Goal: Ask a question: Seek information or help from site administrators or community

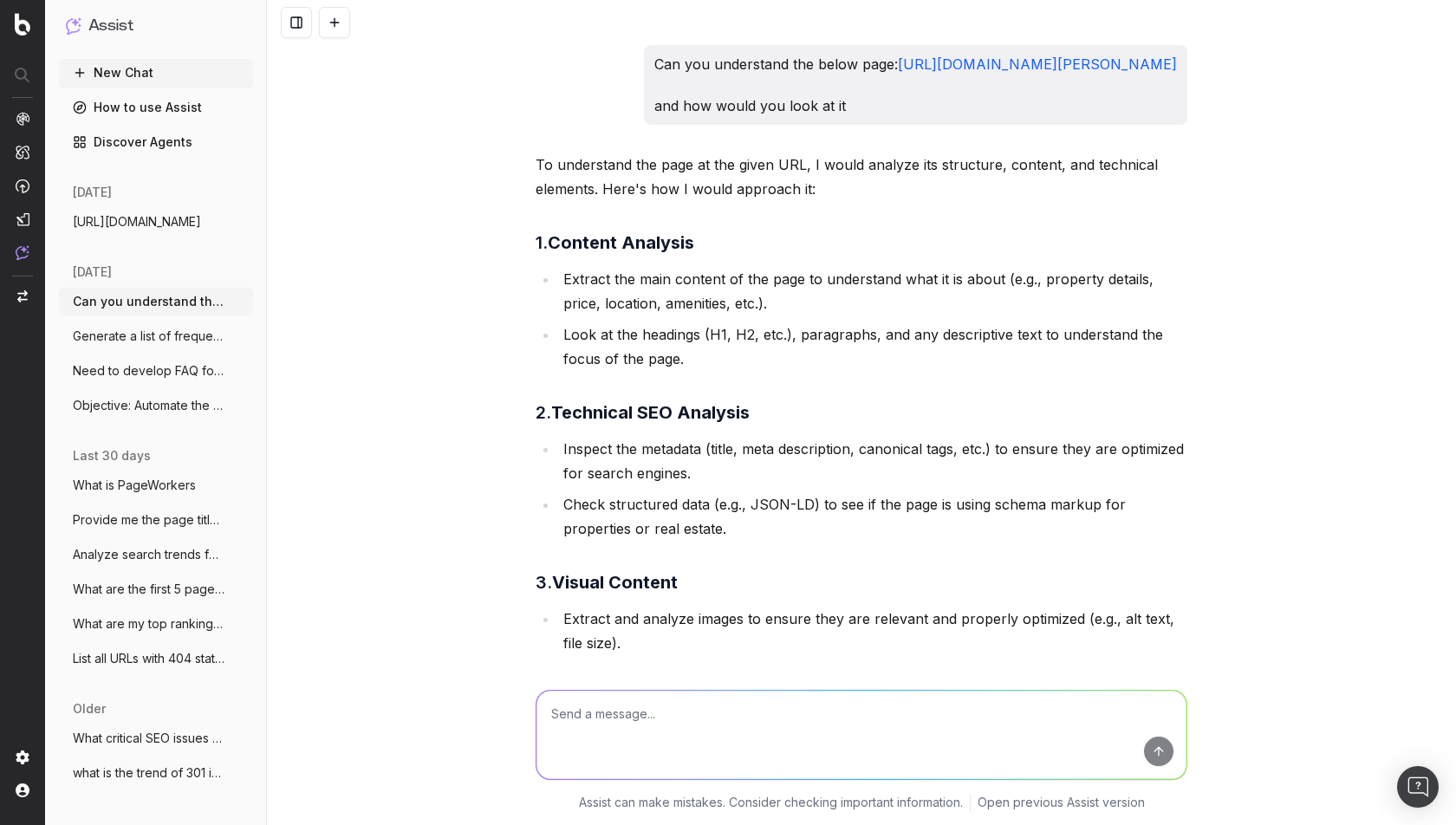
scroll to position [31775, 0]
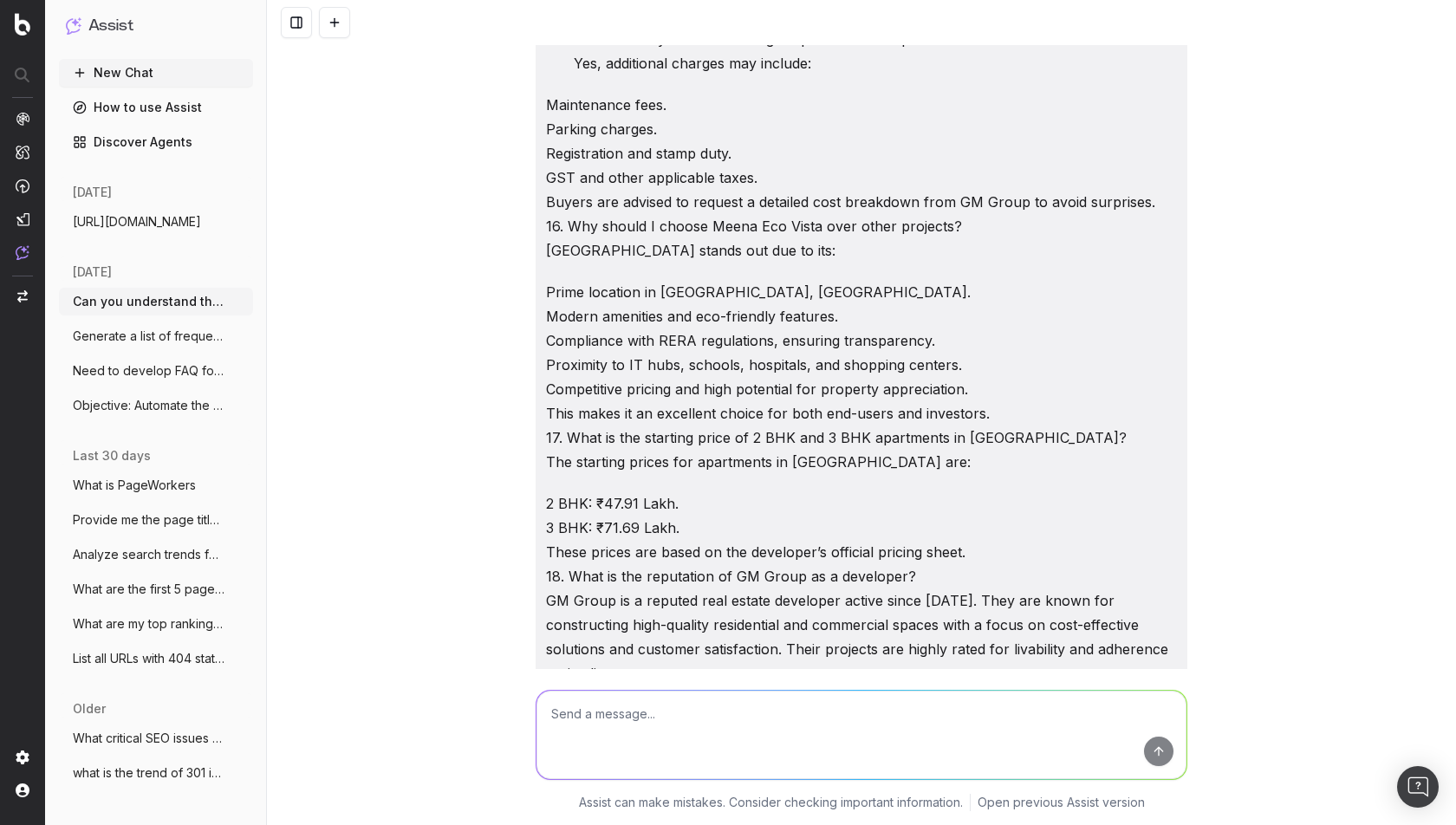
click at [126, 72] on button "New Chat" at bounding box center [156, 72] width 194 height 27
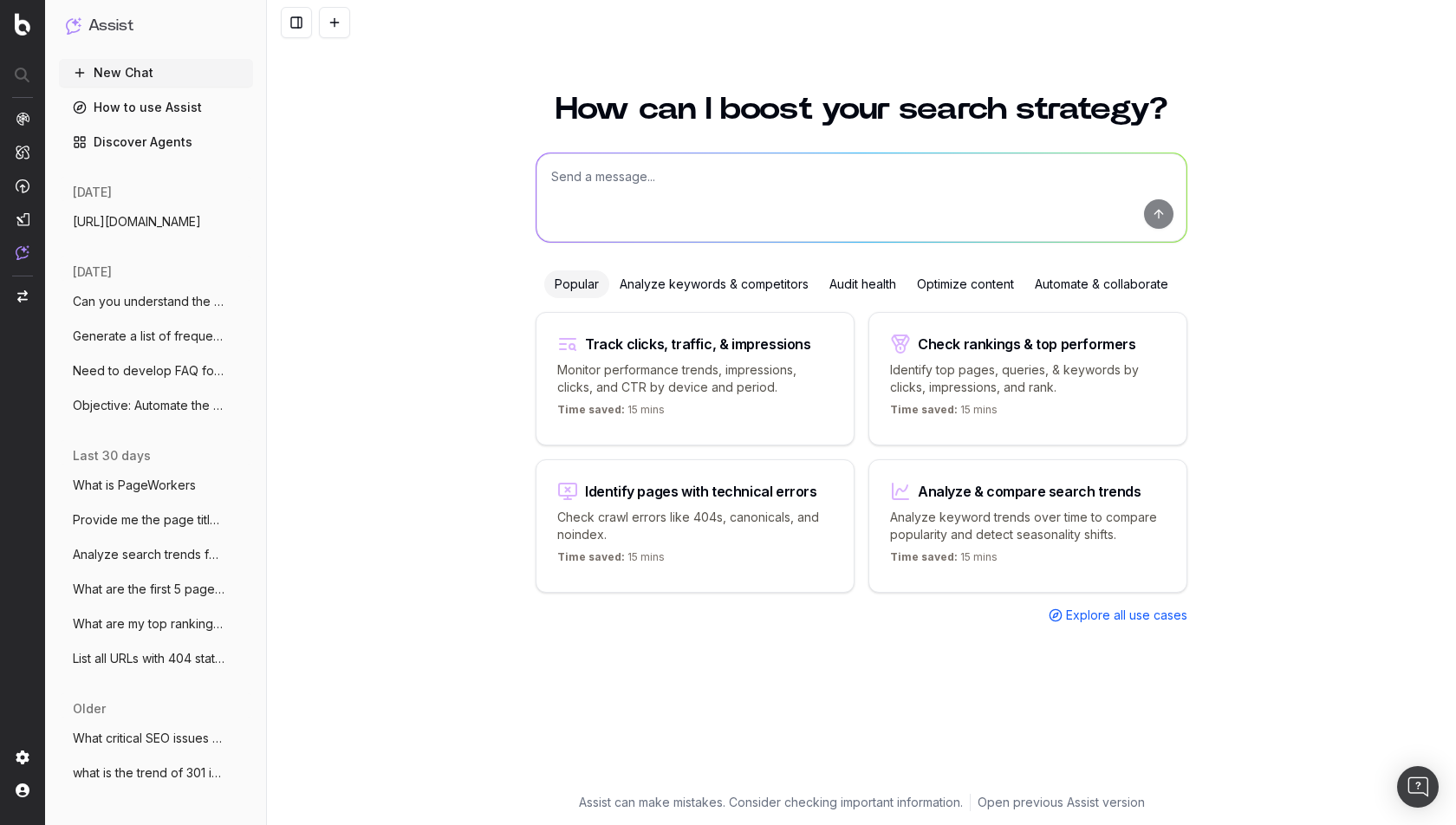
click at [706, 181] on textarea at bounding box center [861, 198] width 650 height 88
paste textarea "Generate a list of frequently asked questions (FAQs) for the locality 'Sector 3…"
type textarea "Generate a list of frequently asked questions (FAQs) for the locality 'Sector 3…"
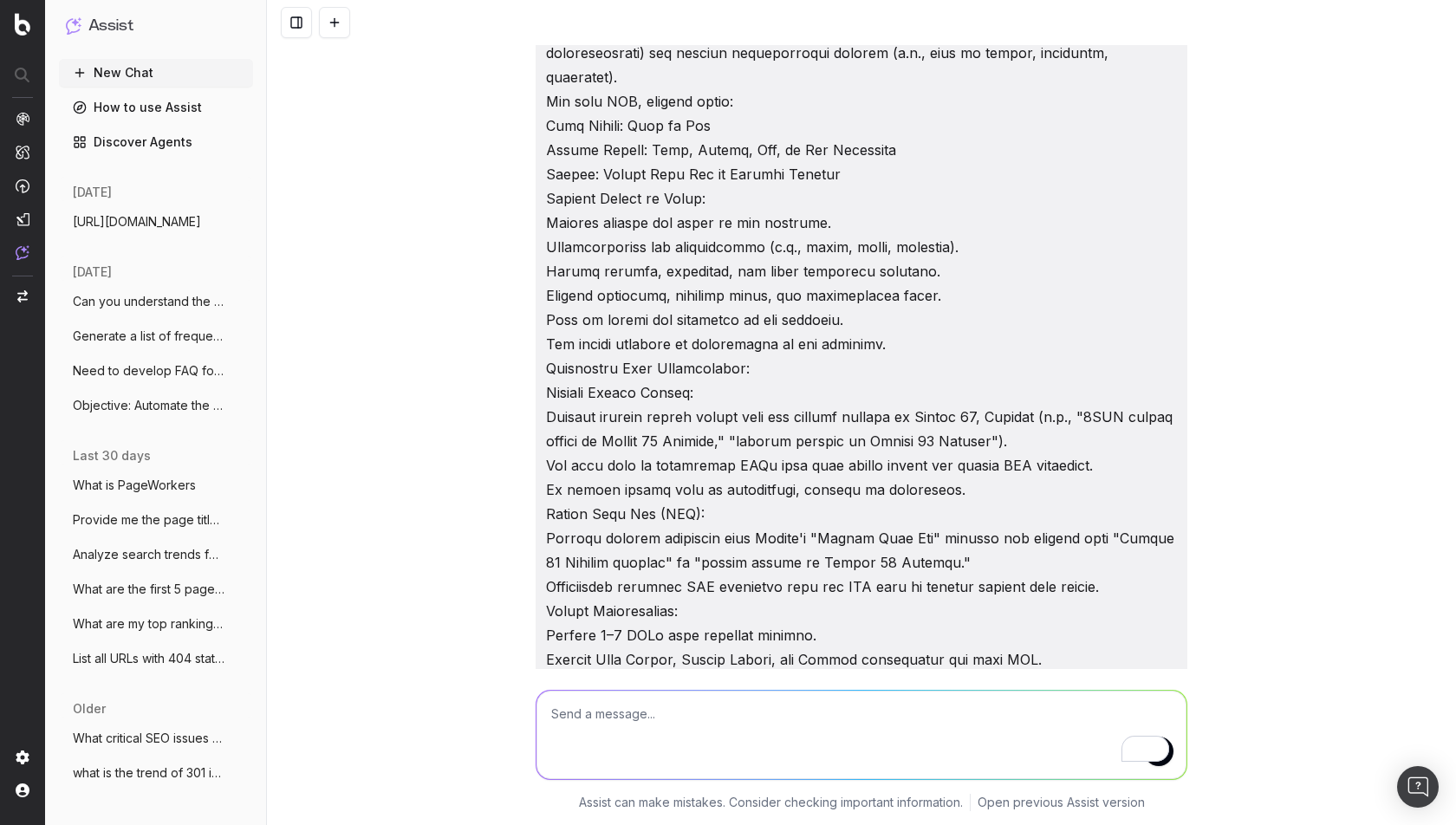
scroll to position [654, 0]
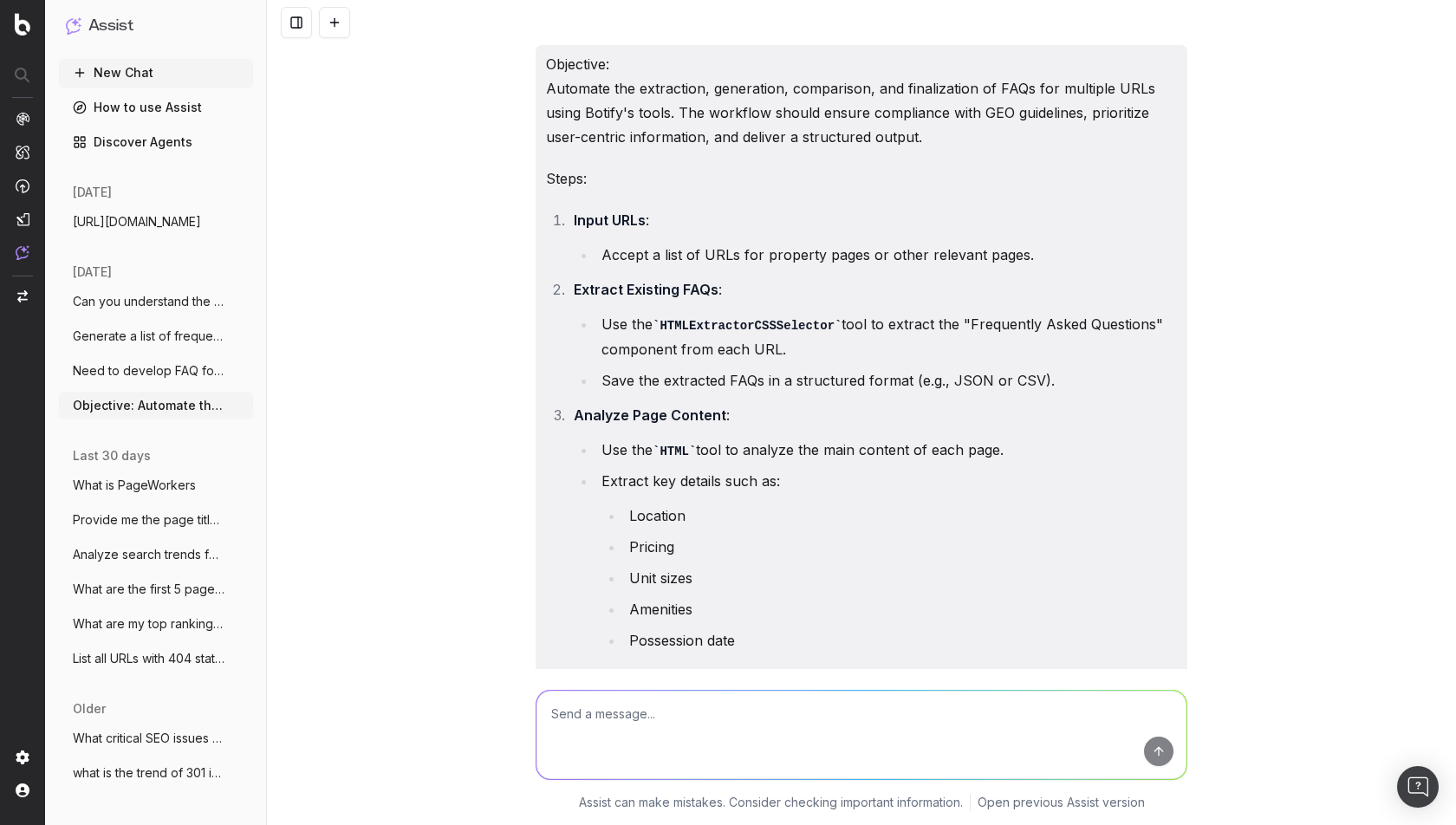
scroll to position [11899, 0]
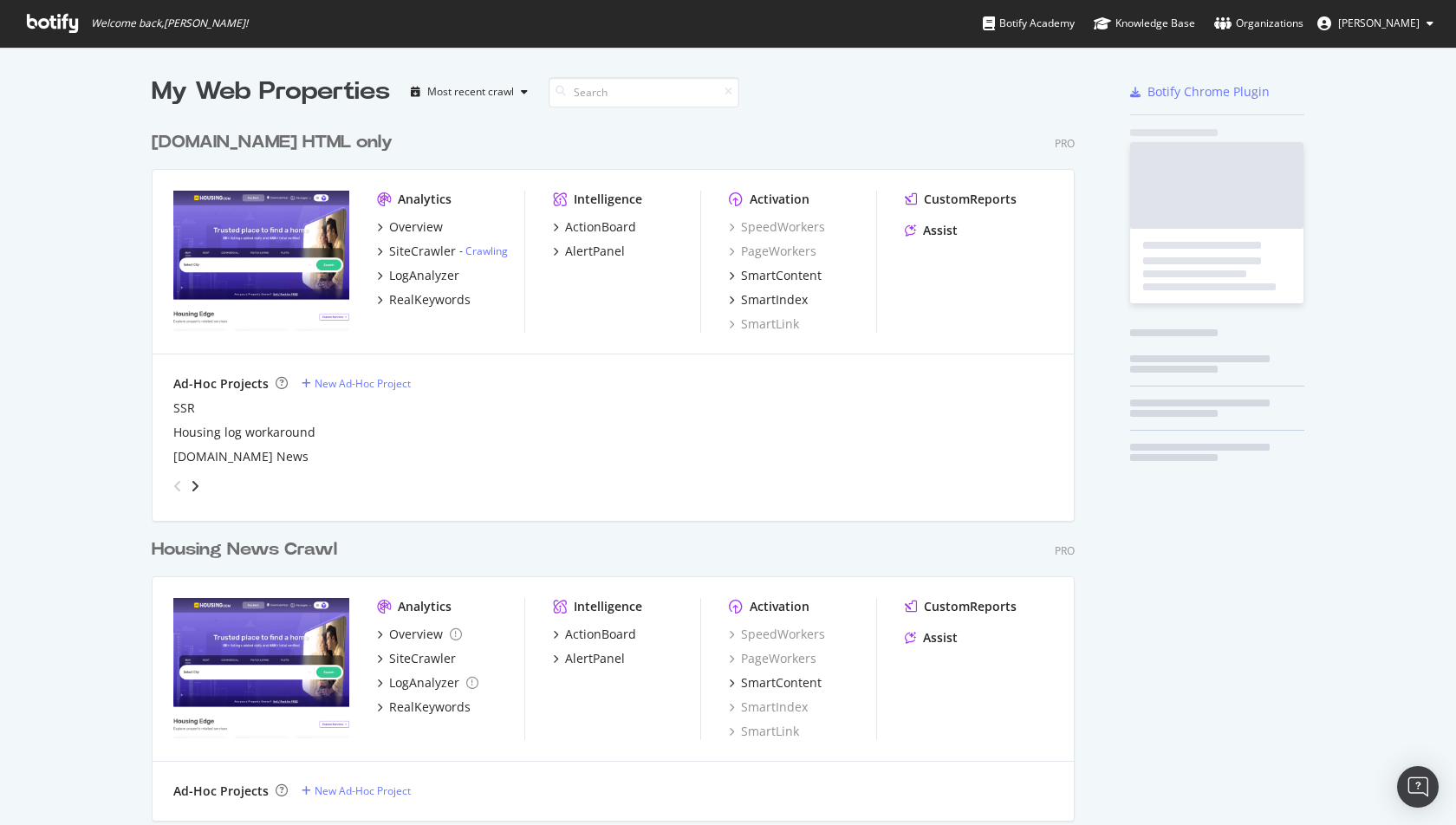
scroll to position [1013, 936]
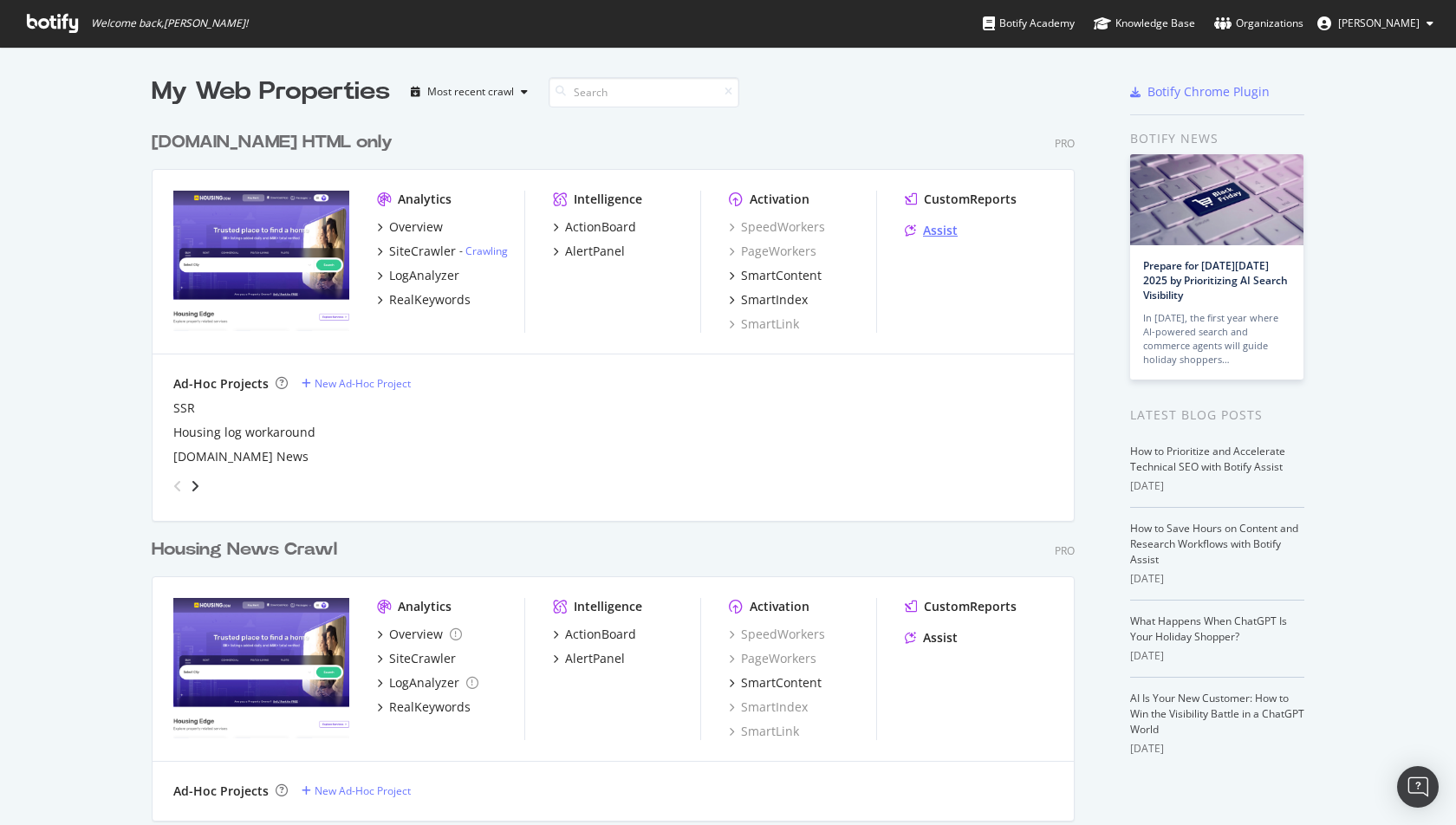
click at [950, 222] on div "Assist" at bounding box center [940, 230] width 35 height 17
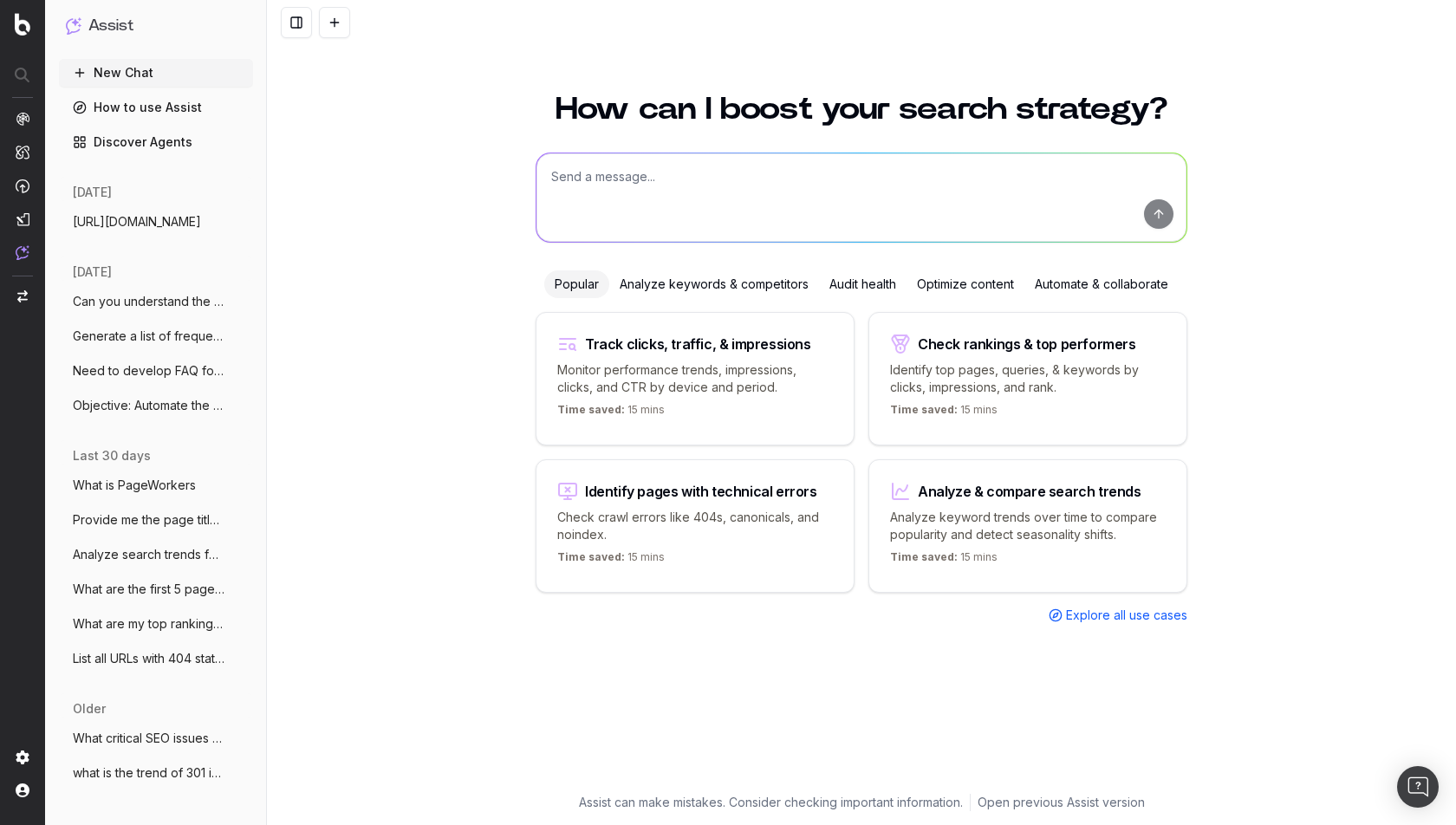
click at [157, 331] on span "Generate a list of frequently asked ques" at bounding box center [149, 336] width 152 height 17
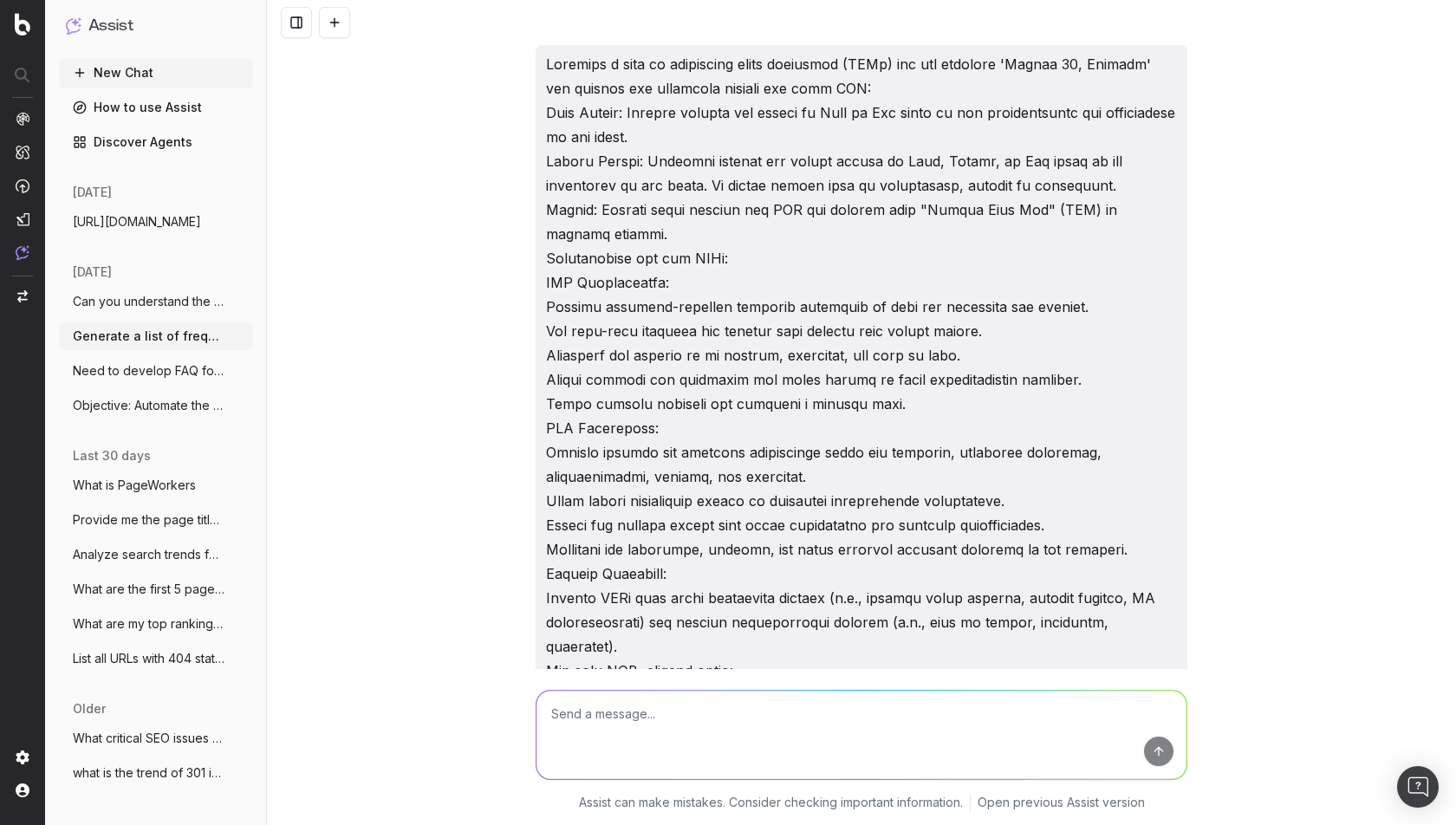
scroll to position [83746, 0]
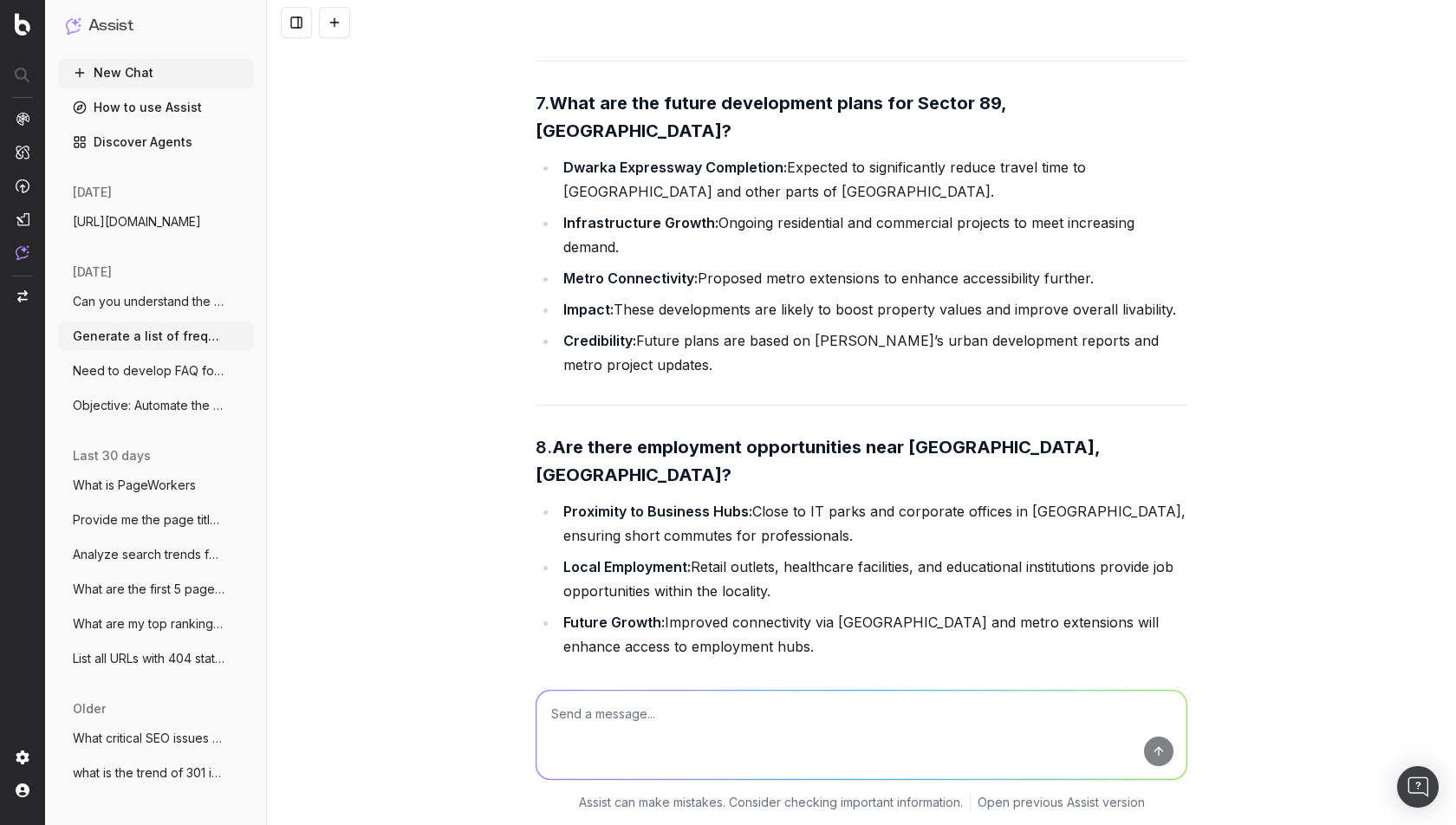
click at [603, 720] on textarea at bounding box center [861, 735] width 650 height 88
paste textarea "https://housing.com/in/buy/projects/page/230461-signature-global-proxima-by-sig…"
type textarea "Generate a set of FAQ for https://housing.com/in/buy/projects/page/230461-signa…"
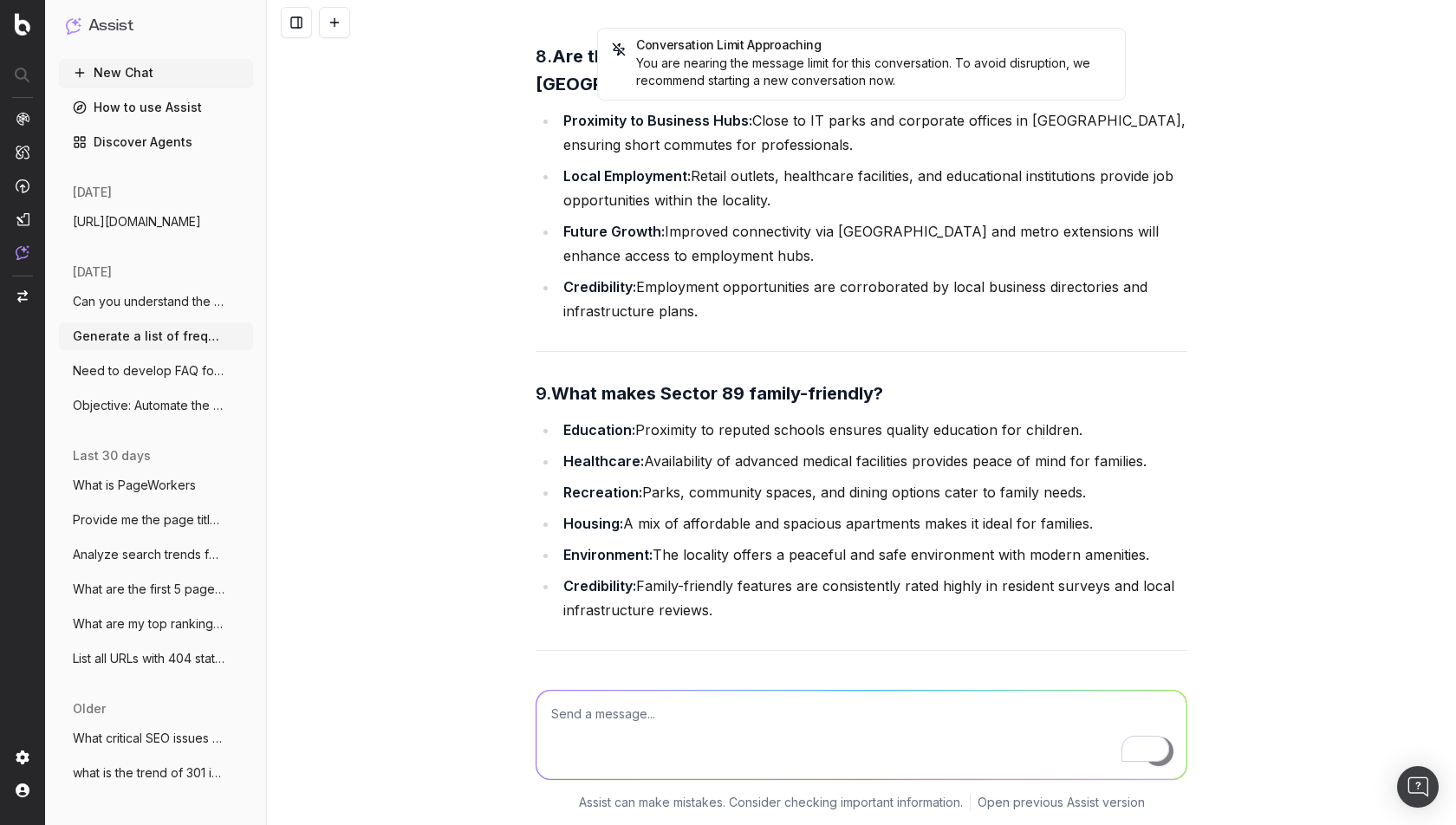
scroll to position [84140, 0]
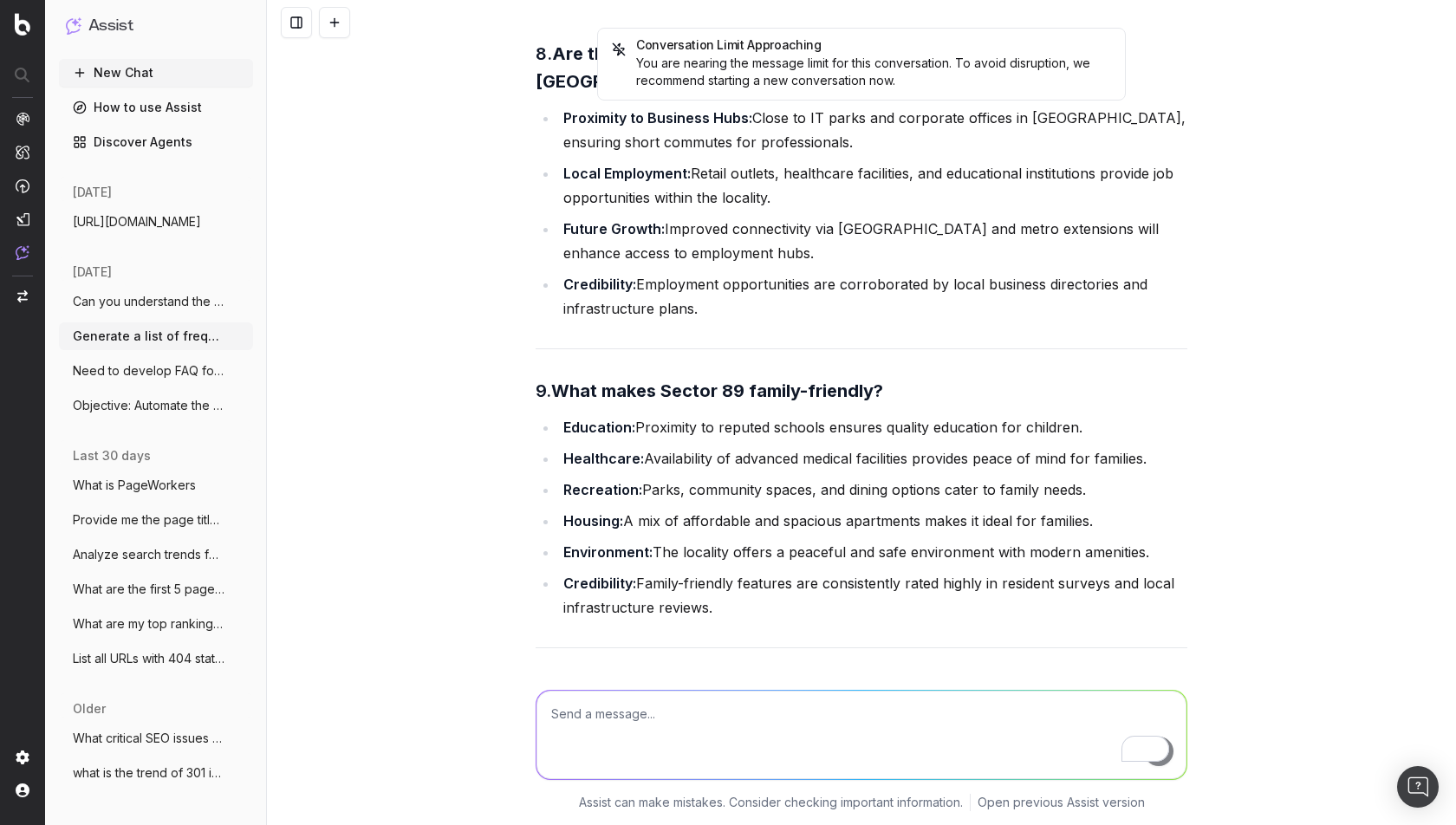
click at [1315, 266] on div "Conversation Limit Approaching You are nearing the message limit for this conve…" at bounding box center [861, 412] width 1189 height 825
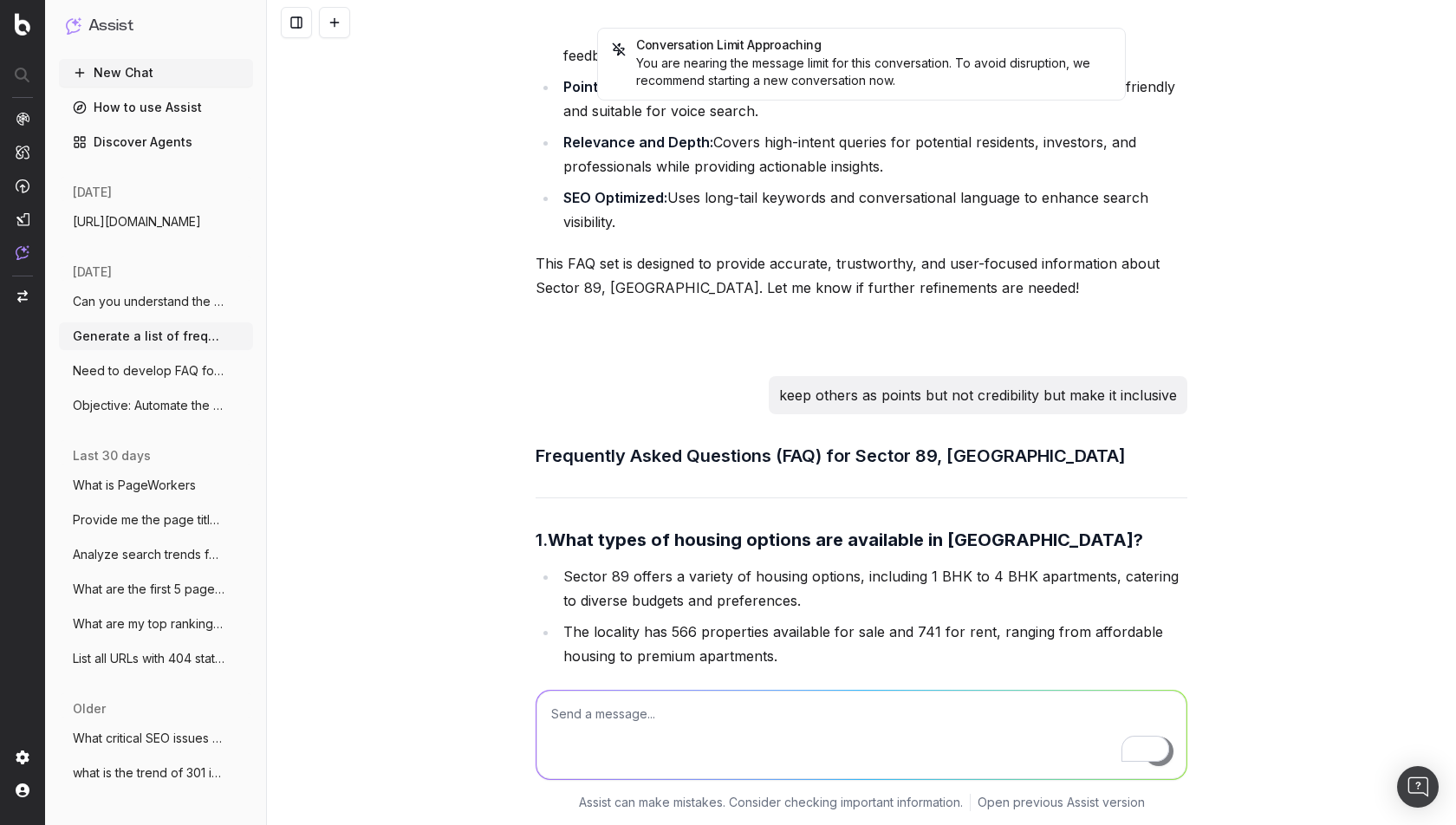
scroll to position [85274, 0]
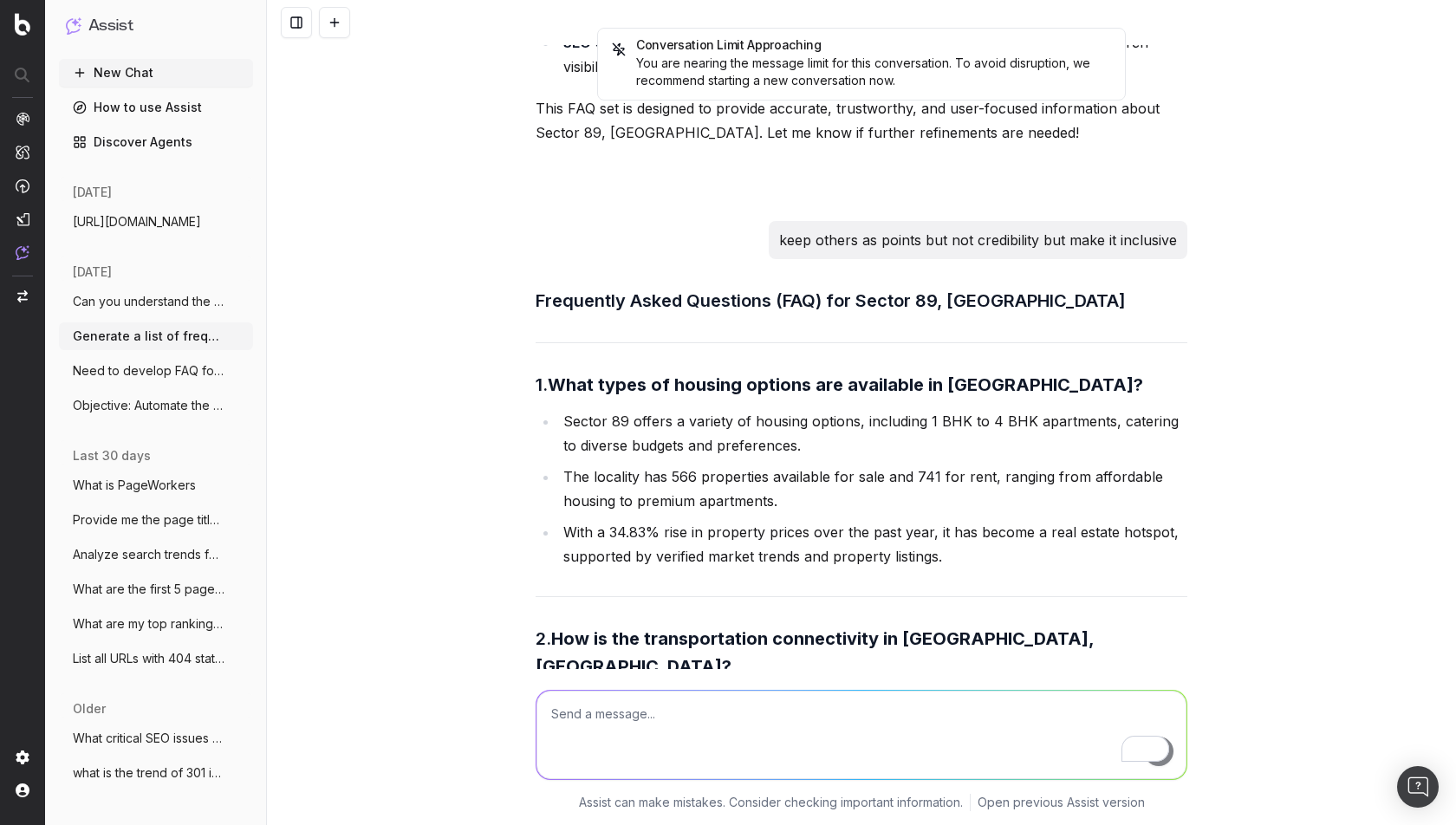
click at [706, 727] on textarea "To enrich screen reader interactions, please activate Accessibility in Grammarl…" at bounding box center [861, 735] width 650 height 88
type textarea "create more FAQ's use PAA data add credibility to answers"
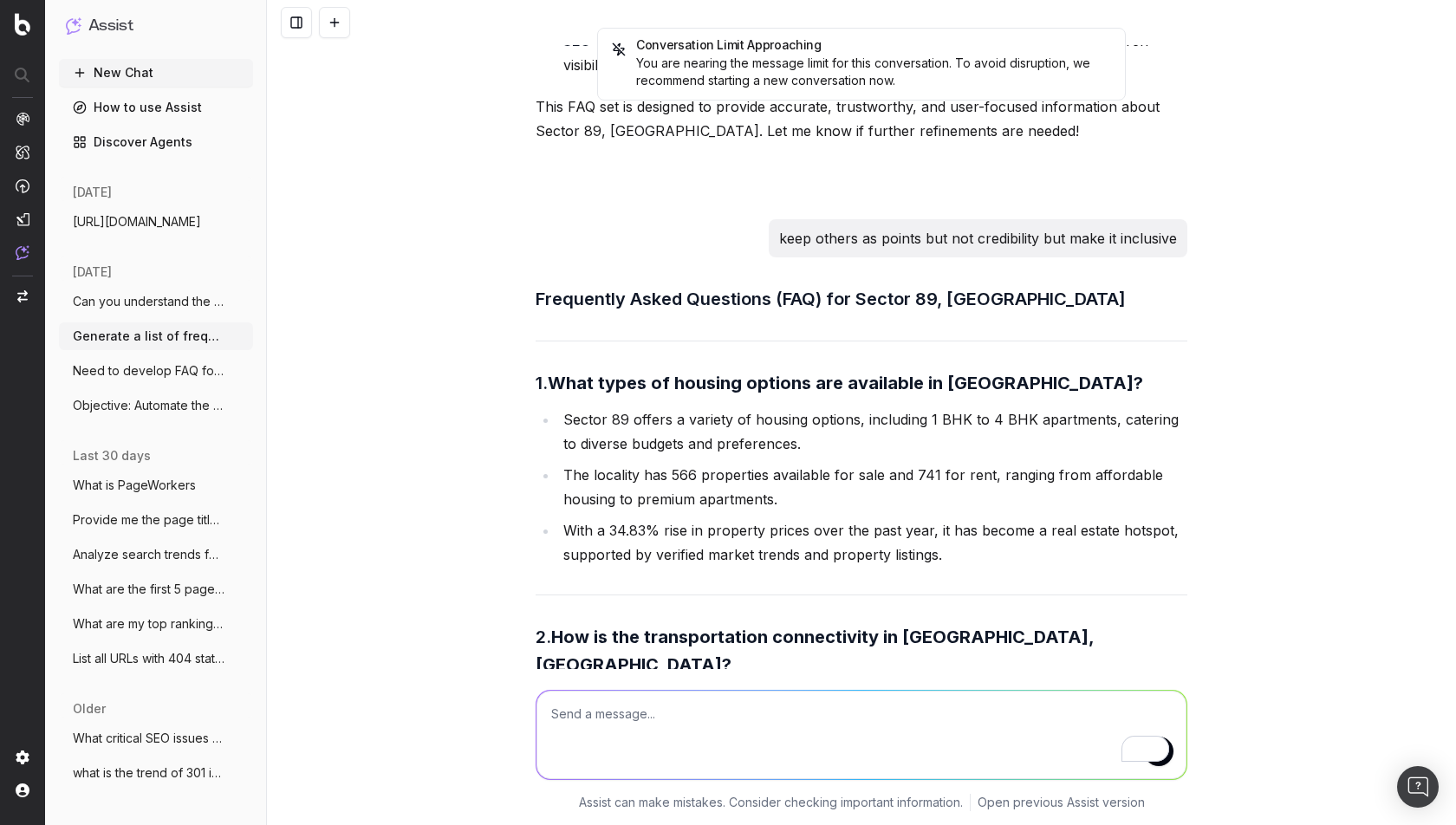
scroll to position [85364, 0]
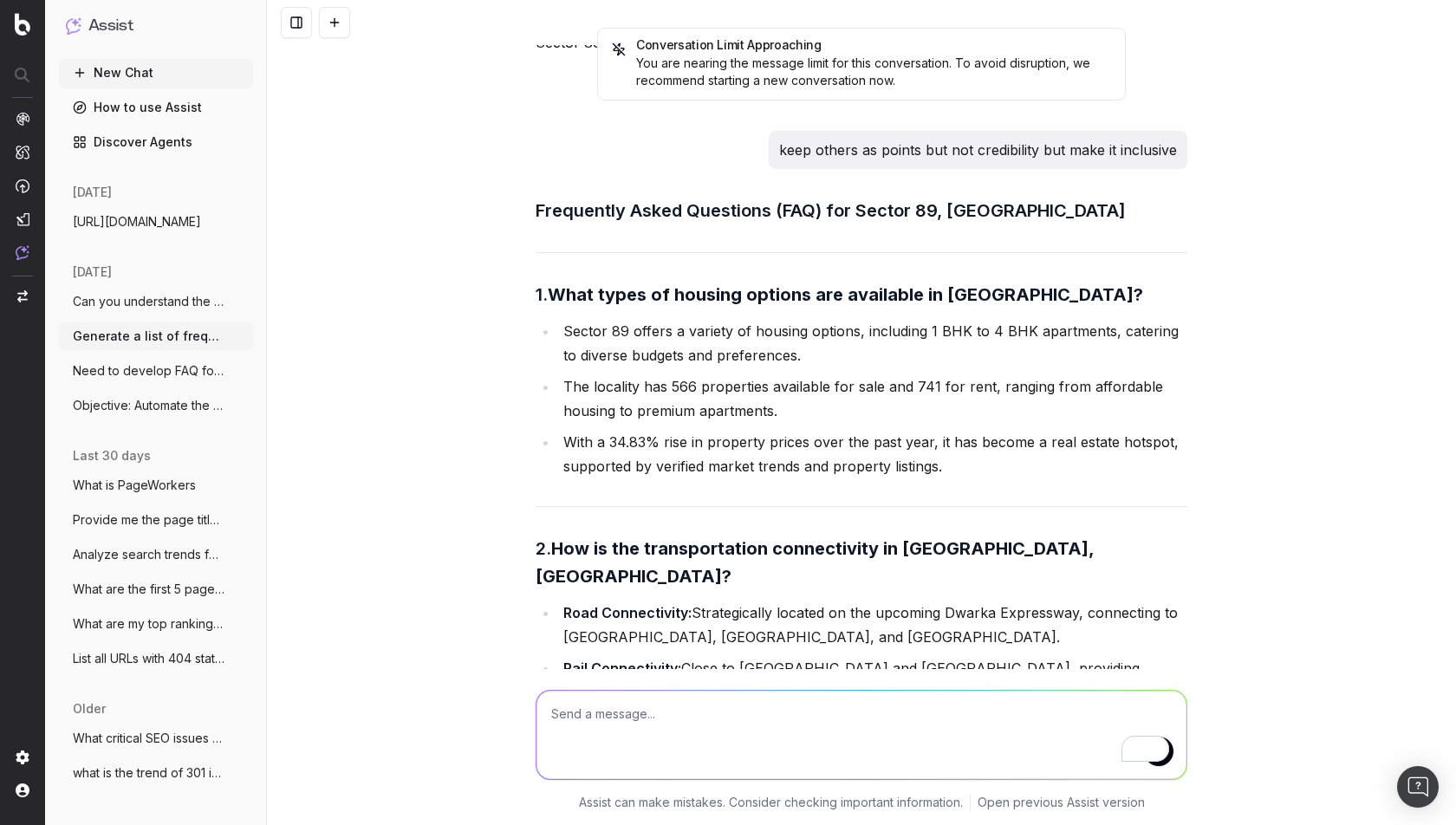
click at [104, 69] on button "New Chat" at bounding box center [156, 72] width 194 height 27
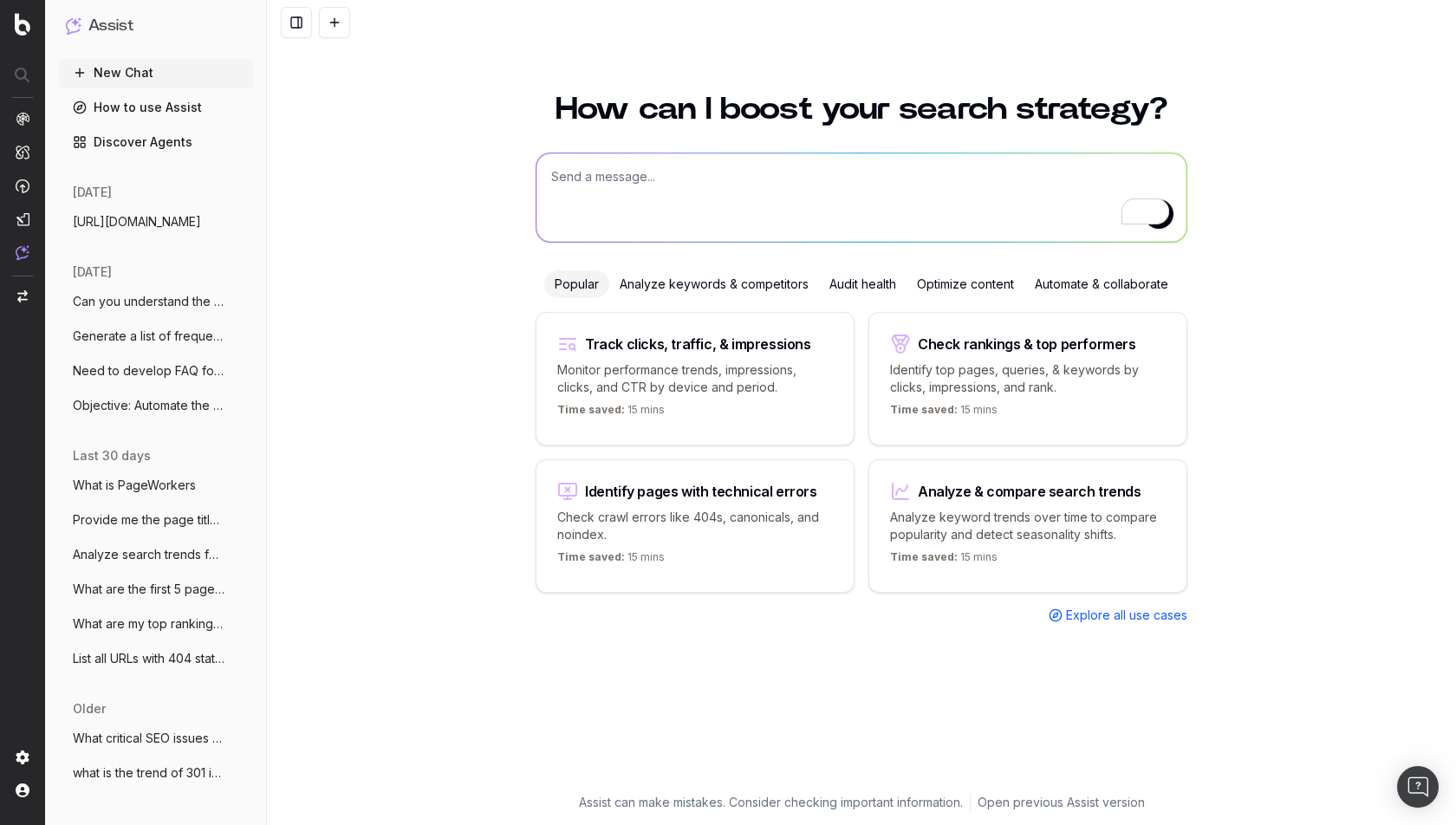
click at [639, 146] on div "How can I boost your search strategy? Popular Analyze keywords & competitors Au…" at bounding box center [861, 433] width 665 height 721
click at [603, 184] on textarea "To enrich screen reader interactions, please activate Accessibility in Grammarl…" at bounding box center [861, 198] width 650 height 88
